Goal: Task Accomplishment & Management: Manage account settings

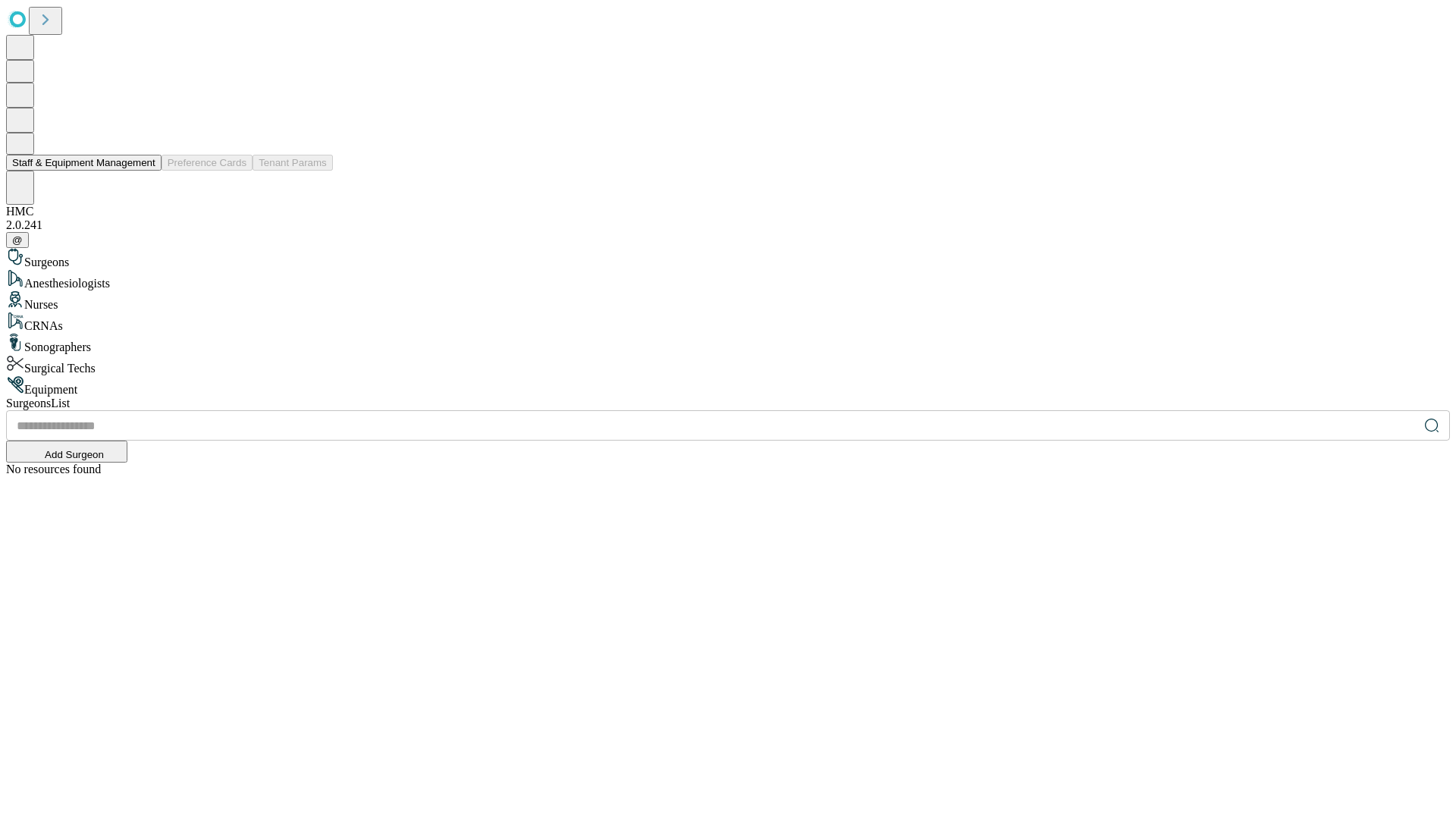
click at [145, 171] on button "Staff & Equipment Management" at bounding box center [83, 162] width 155 height 15
